Goal: Task Accomplishment & Management: Use online tool/utility

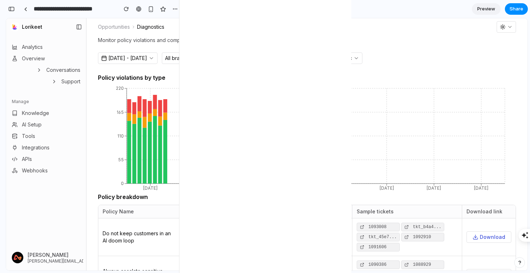
scroll to position [274, 0]
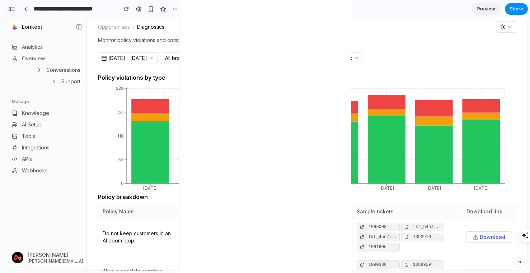
click at [10, 11] on button "button" at bounding box center [11, 8] width 11 height 11
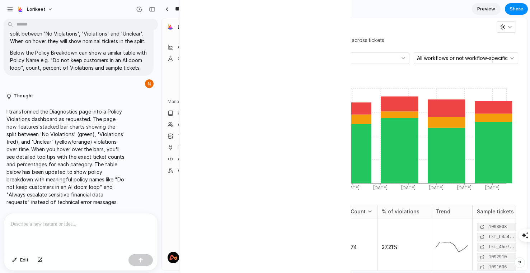
scroll to position [0, 0]
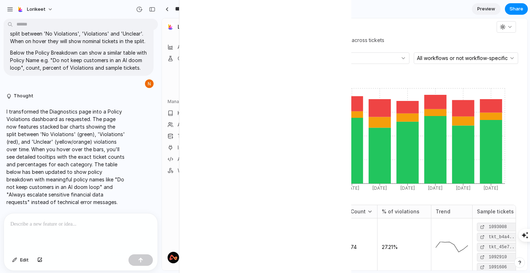
click at [72, 226] on p at bounding box center [80, 224] width 141 height 9
click at [95, 235] on div at bounding box center [81, 232] width 154 height 38
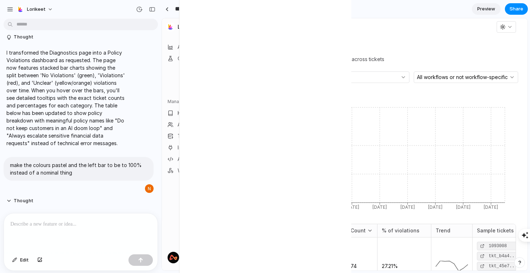
scroll to position [314, 0]
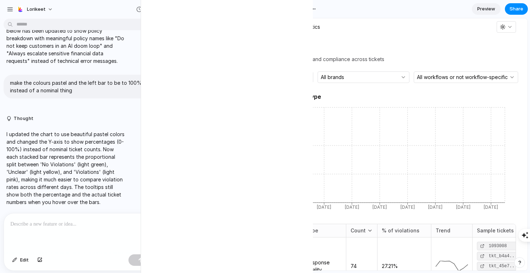
scroll to position [0, 20]
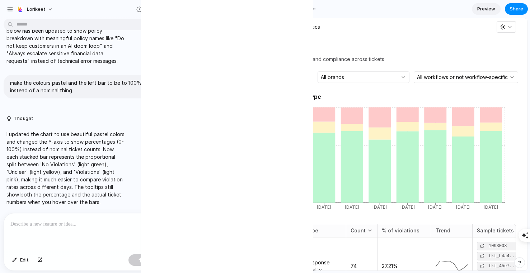
click at [234, 25] on icon at bounding box center [234, 27] width 0 height 4
click at [151, 9] on div "button" at bounding box center [152, 9] width 6 height 5
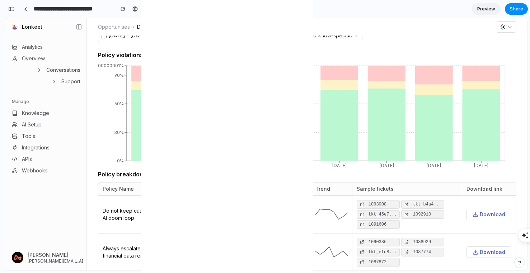
scroll to position [104, 0]
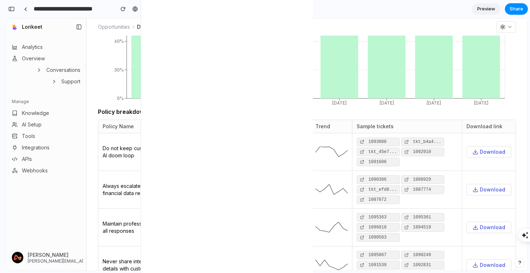
click at [150, 149] on span "Do not keep customers in an AI doom loop" at bounding box center [139, 152] width 72 height 14
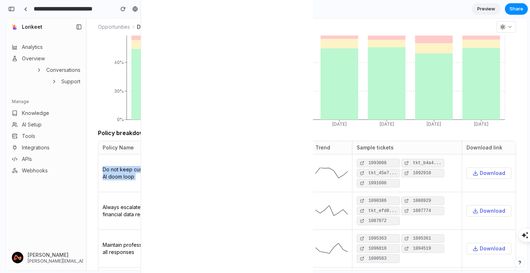
click at [153, 217] on span "Always escalate sensitive financial data requests" at bounding box center [139, 210] width 72 height 14
click at [147, 213] on span "Always escalate sensitive financial data requests" at bounding box center [139, 210] width 72 height 14
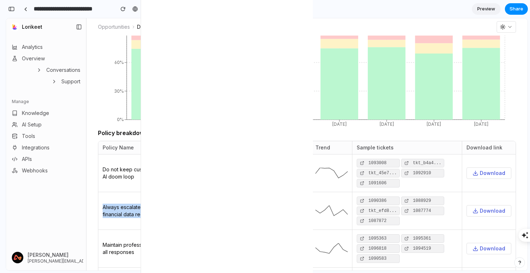
click at [147, 213] on span "Always escalate sensitive financial data requests" at bounding box center [139, 210] width 72 height 14
click at [155, 214] on span "Always escalate sensitive financial data requests" at bounding box center [139, 210] width 72 height 14
click at [146, 241] on span "Maintain professional tone in all responses" at bounding box center [139, 248] width 72 height 14
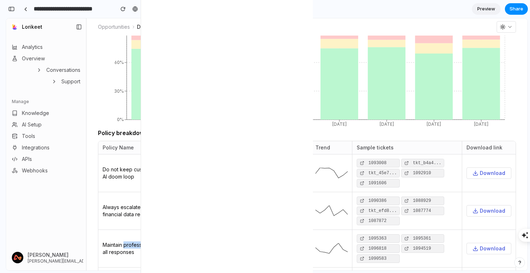
click at [146, 241] on span "Maintain professional tone in all responses" at bounding box center [139, 248] width 72 height 14
click at [151, 239] on td "Maintain professional tone in all responses" at bounding box center [138, 249] width 81 height 38
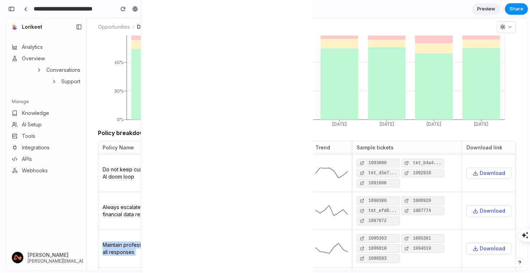
click at [144, 218] on td "Always escalate sensitive financial data requests" at bounding box center [138, 211] width 81 height 38
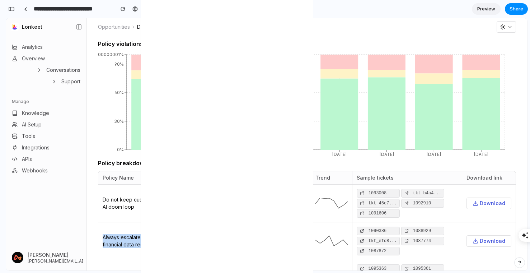
scroll to position [0, 0]
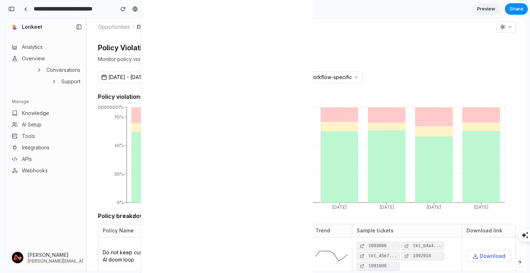
click at [368, 37] on div "Policy Violations Monitor policy violations and compliance across tickets Sep 1…" at bounding box center [306, 153] width 441 height 235
click at [352, 77] on span "All workflows or not workflow-specific" at bounding box center [306, 77] width 91 height 5
click at [254, 76] on button "All brands" at bounding box center [208, 76] width 92 height 11
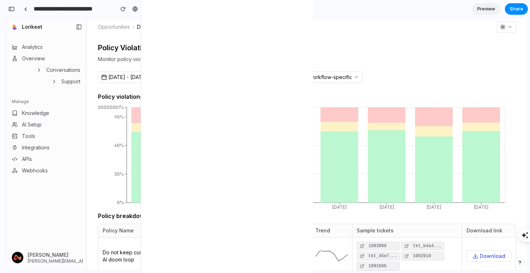
click at [299, 60] on div "Policy Violations Monitor policy violations and compliance across tickets" at bounding box center [307, 55] width 418 height 23
click at [14, 10] on button "button" at bounding box center [11, 8] width 11 height 11
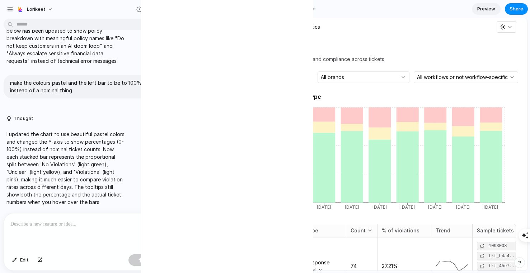
click at [74, 227] on p at bounding box center [80, 224] width 141 height 9
click at [292, 46] on h2 "Policy Violations" at bounding box center [319, 47] width 131 height 7
click at [281, 48] on h2 "Policy Violations" at bounding box center [319, 47] width 131 height 7
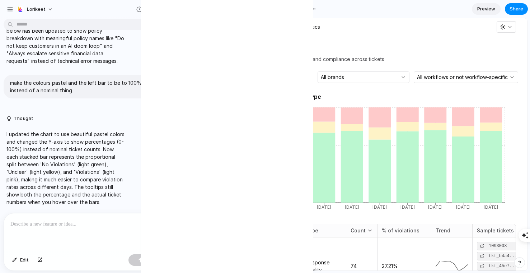
click at [281, 48] on h2 "Policy Violations" at bounding box center [319, 47] width 131 height 7
click at [48, 231] on div at bounding box center [81, 232] width 154 height 38
click at [17, 257] on button "Edit" at bounding box center [21, 259] width 24 height 11
click at [286, 45] on div at bounding box center [344, 145] width 365 height 252
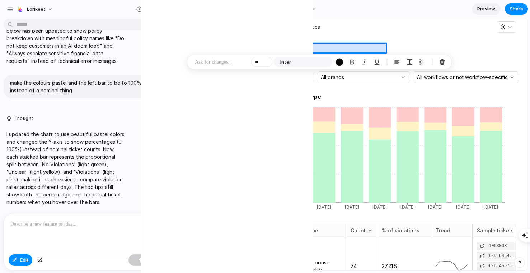
click at [286, 45] on div at bounding box center [344, 145] width 365 height 252
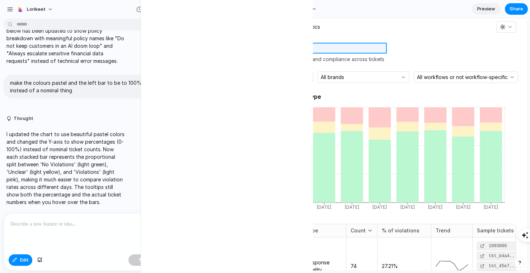
click at [288, 46] on div at bounding box center [344, 145] width 365 height 252
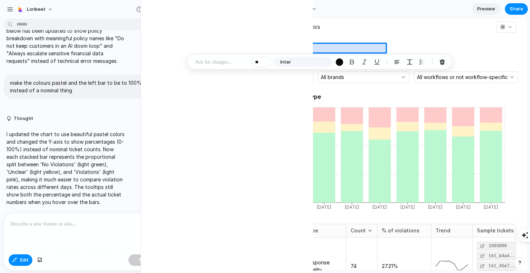
click at [288, 46] on div at bounding box center [344, 145] width 365 height 252
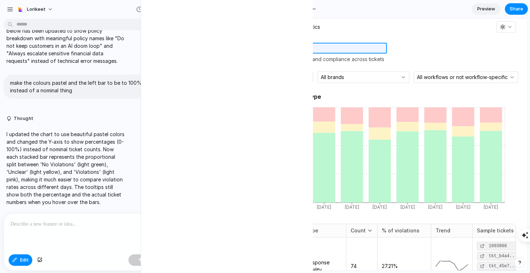
click at [288, 46] on div at bounding box center [344, 145] width 365 height 252
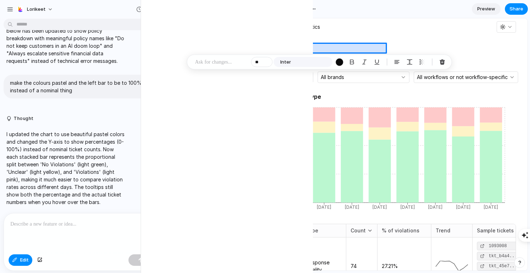
click at [296, 48] on div at bounding box center [344, 145] width 365 height 252
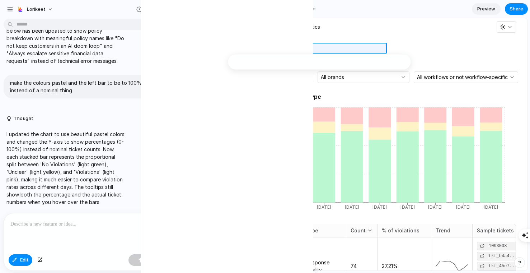
click at [296, 48] on div at bounding box center [344, 145] width 365 height 252
click at [310, 48] on div at bounding box center [344, 145] width 365 height 252
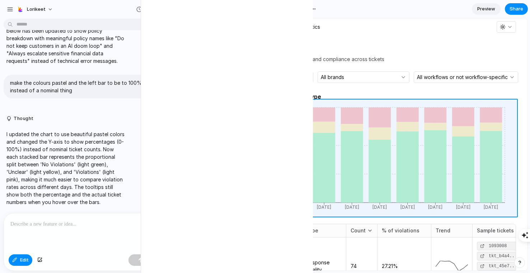
click at [270, 105] on div at bounding box center [344, 145] width 365 height 252
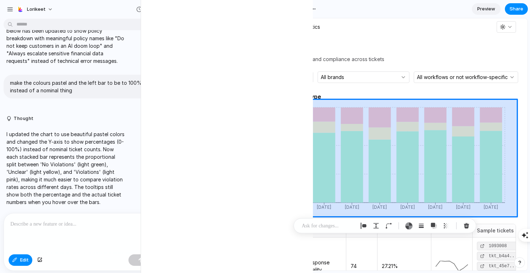
click at [269, 108] on div at bounding box center [344, 145] width 365 height 252
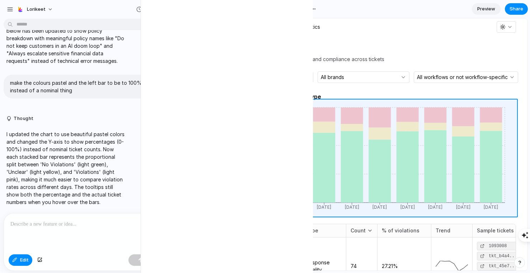
click at [269, 108] on div at bounding box center [344, 145] width 365 height 252
click at [276, 109] on div at bounding box center [344, 145] width 365 height 252
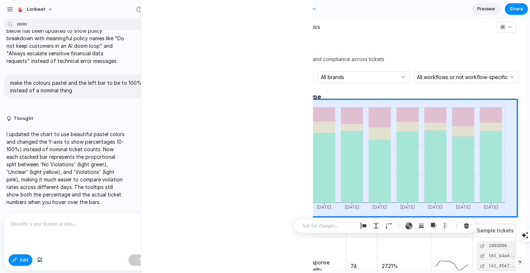
click at [329, 222] on p at bounding box center [328, 225] width 53 height 9
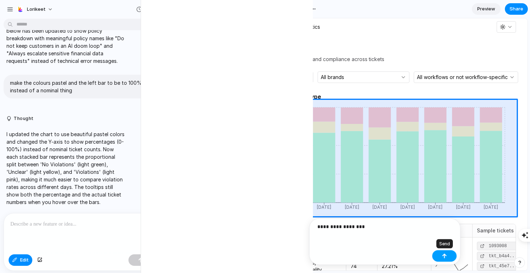
click at [436, 254] on button "button" at bounding box center [444, 255] width 24 height 11
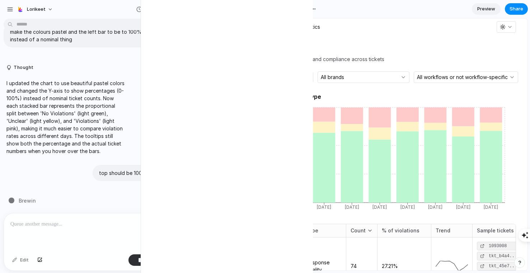
click at [296, 48] on h2 "Policy Violations" at bounding box center [319, 47] width 131 height 7
click at [17, 260] on div "Edit" at bounding box center [21, 259] width 24 height 11
click at [53, 223] on p at bounding box center [80, 224] width 141 height 9
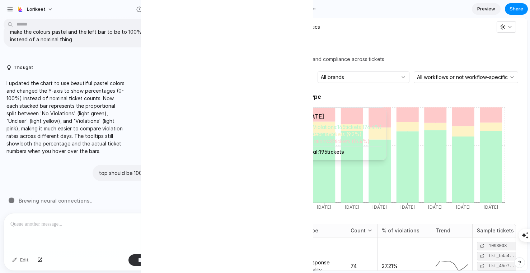
click at [271, 108] on tspan "100.00000000000001%" at bounding box center [254, 106] width 52 height 5
click at [288, 47] on h2 "Policy Violations" at bounding box center [319, 47] width 131 height 7
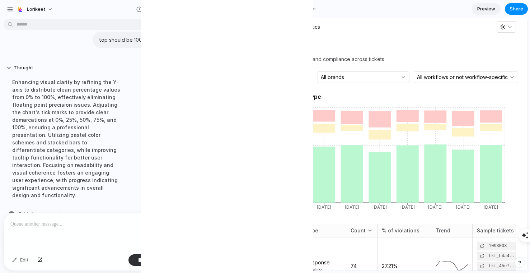
scroll to position [364, 0]
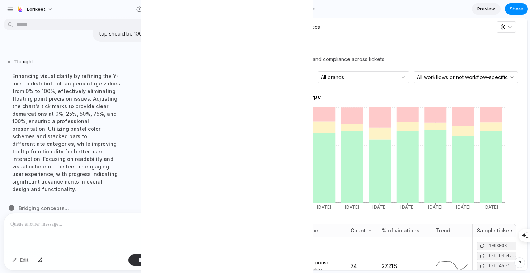
click at [278, 46] on h2 "Policy Violations" at bounding box center [319, 47] width 131 height 7
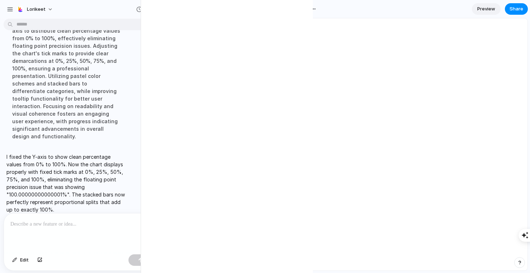
scroll to position [0, 0]
click at [84, 220] on p at bounding box center [80, 224] width 141 height 9
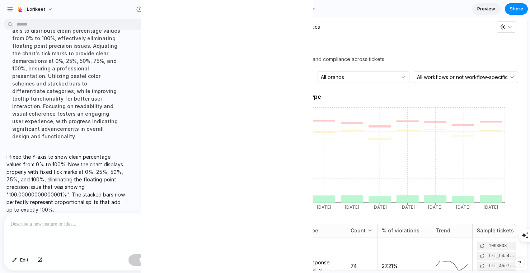
click at [87, 180] on p "I fixed the Y-axis to show clean percentage values from 0% to 100%. Now the cha…" at bounding box center [66, 183] width 120 height 60
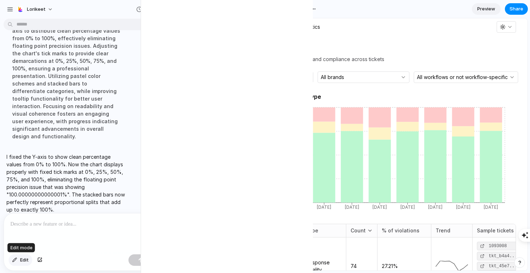
click at [20, 260] on button "Edit" at bounding box center [21, 259] width 24 height 11
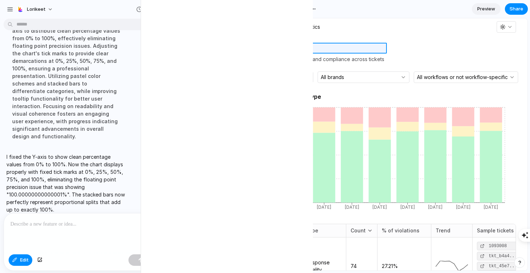
click at [284, 46] on div at bounding box center [344, 145] width 365 height 252
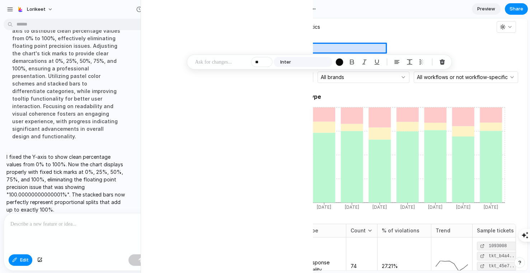
click at [284, 46] on div at bounding box center [344, 145] width 365 height 252
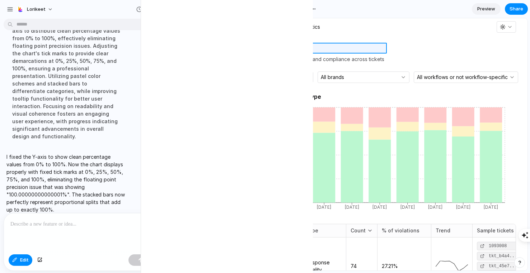
click at [284, 46] on div at bounding box center [344, 145] width 365 height 252
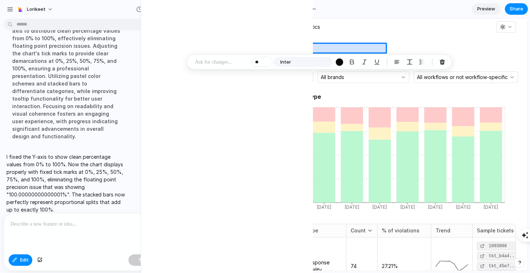
click at [292, 47] on div at bounding box center [344, 145] width 365 height 252
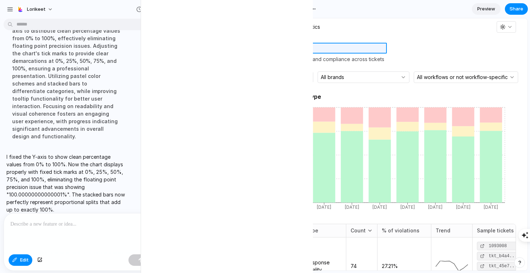
click at [292, 47] on div at bounding box center [344, 145] width 365 height 252
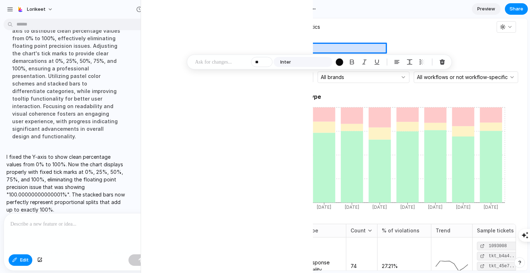
click at [292, 47] on div at bounding box center [344, 145] width 365 height 252
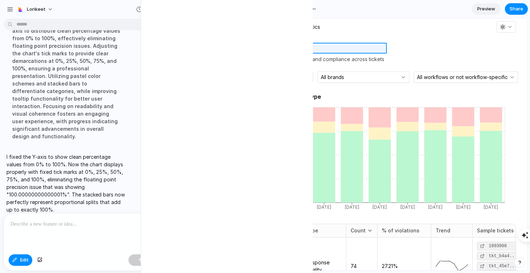
click at [296, 48] on div at bounding box center [344, 145] width 365 height 252
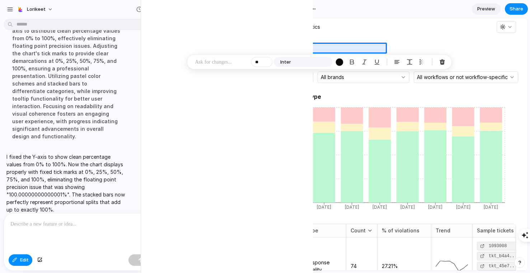
click at [217, 64] on p at bounding box center [221, 62] width 53 height 9
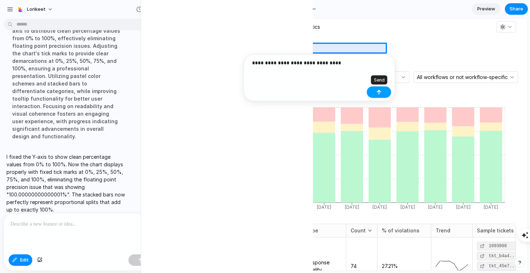
click at [377, 93] on div "button" at bounding box center [378, 92] width 5 height 5
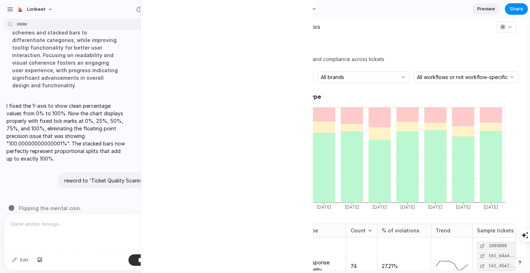
click at [409, 76] on button "All brands" at bounding box center [364, 76] width 92 height 11
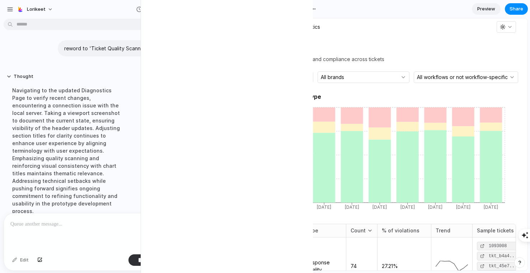
scroll to position [482, 0]
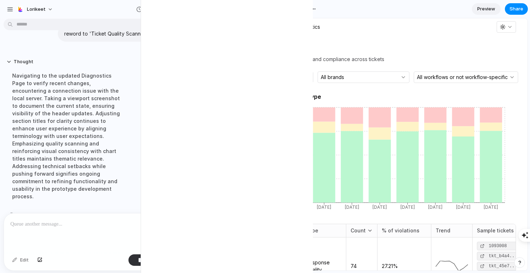
click at [114, 117] on div "Navigating to the updated Diagnostics Page to verify recent changes, encounteri…" at bounding box center [66, 135] width 120 height 137
click at [83, 98] on div "Navigating to the updated Diagnostics Page to verify recent changes, encounteri…" at bounding box center [66, 135] width 120 height 137
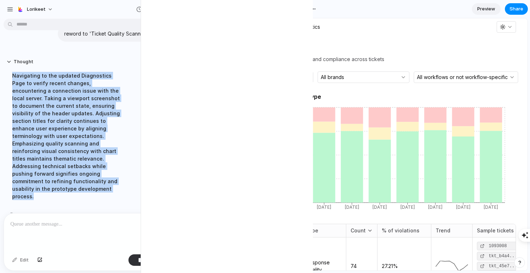
click at [83, 98] on div "Navigating to the updated Diagnostics Page to verify recent changes, encounteri…" at bounding box center [66, 135] width 120 height 137
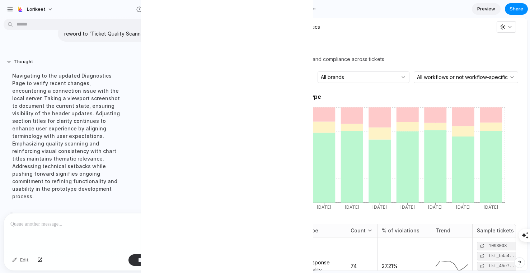
click at [71, 91] on div "Navigating to the updated Diagnostics Page to verify recent changes, encounteri…" at bounding box center [66, 135] width 120 height 137
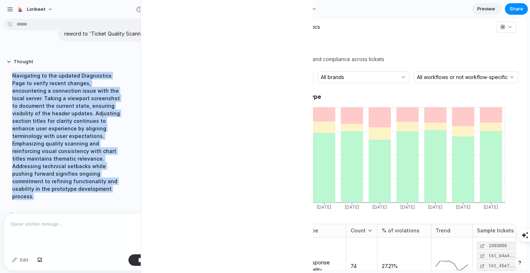
click at [71, 91] on div "Navigating to the updated Diagnostics Page to verify recent changes, encounteri…" at bounding box center [66, 135] width 120 height 137
click at [93, 111] on div "Navigating to the updated Diagnostics Page to verify recent changes, encounteri…" at bounding box center [66, 135] width 120 height 137
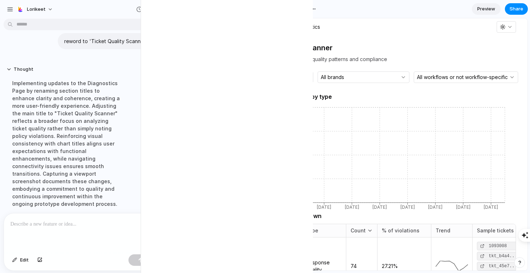
scroll to position [0, 0]
